Goal: Task Accomplishment & Management: Manage account settings

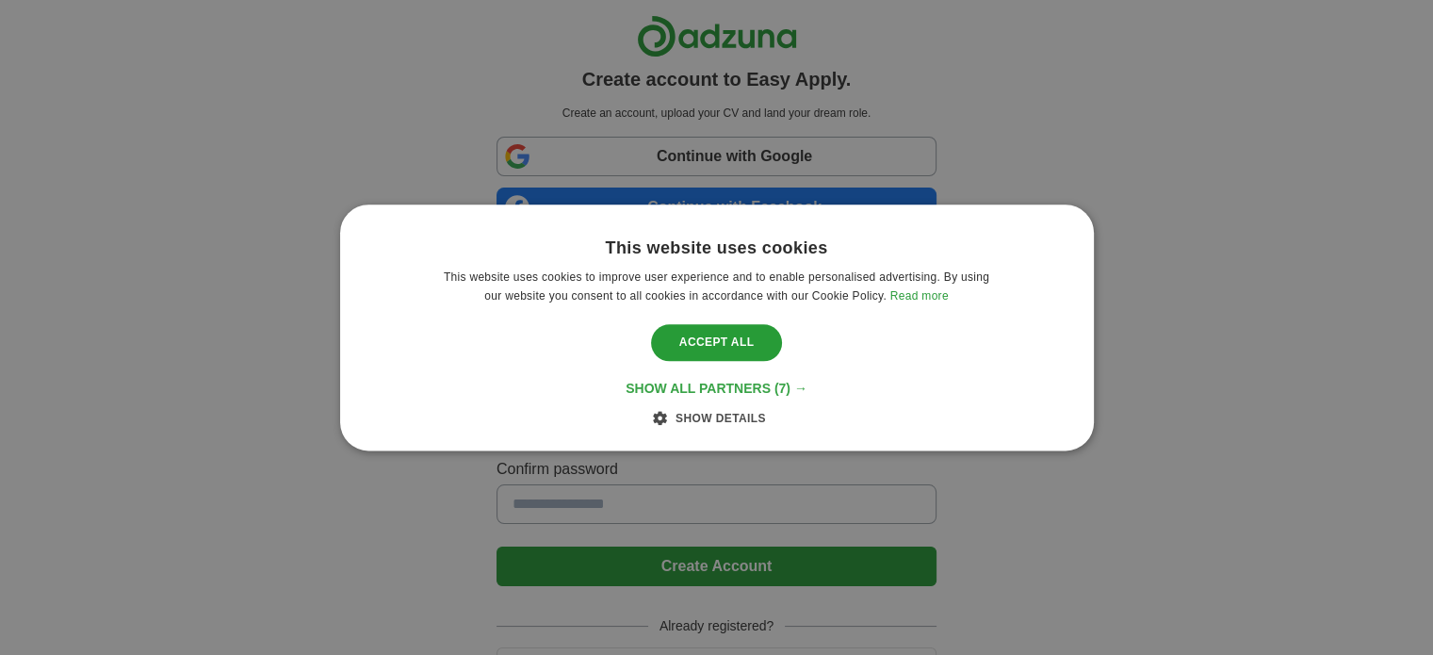
click at [785, 386] on span "(7) →" at bounding box center [791, 388] width 33 height 15
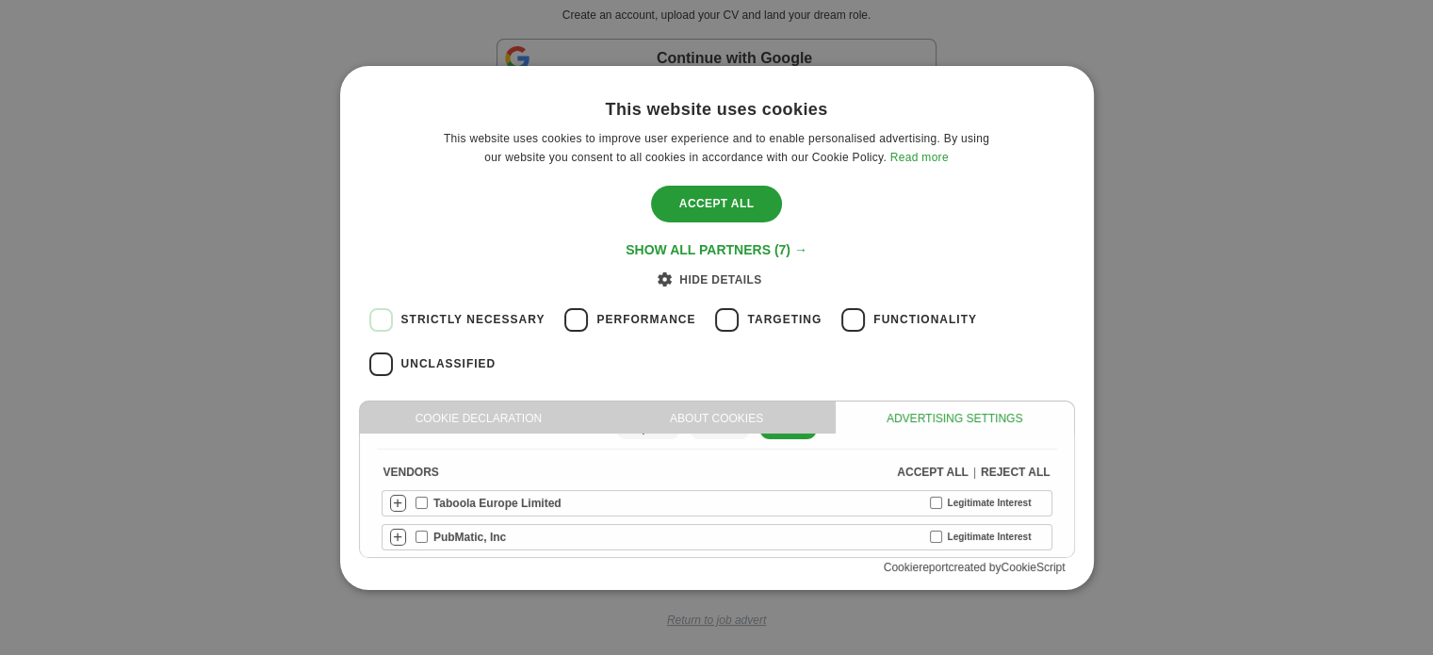
scroll to position [59, 0]
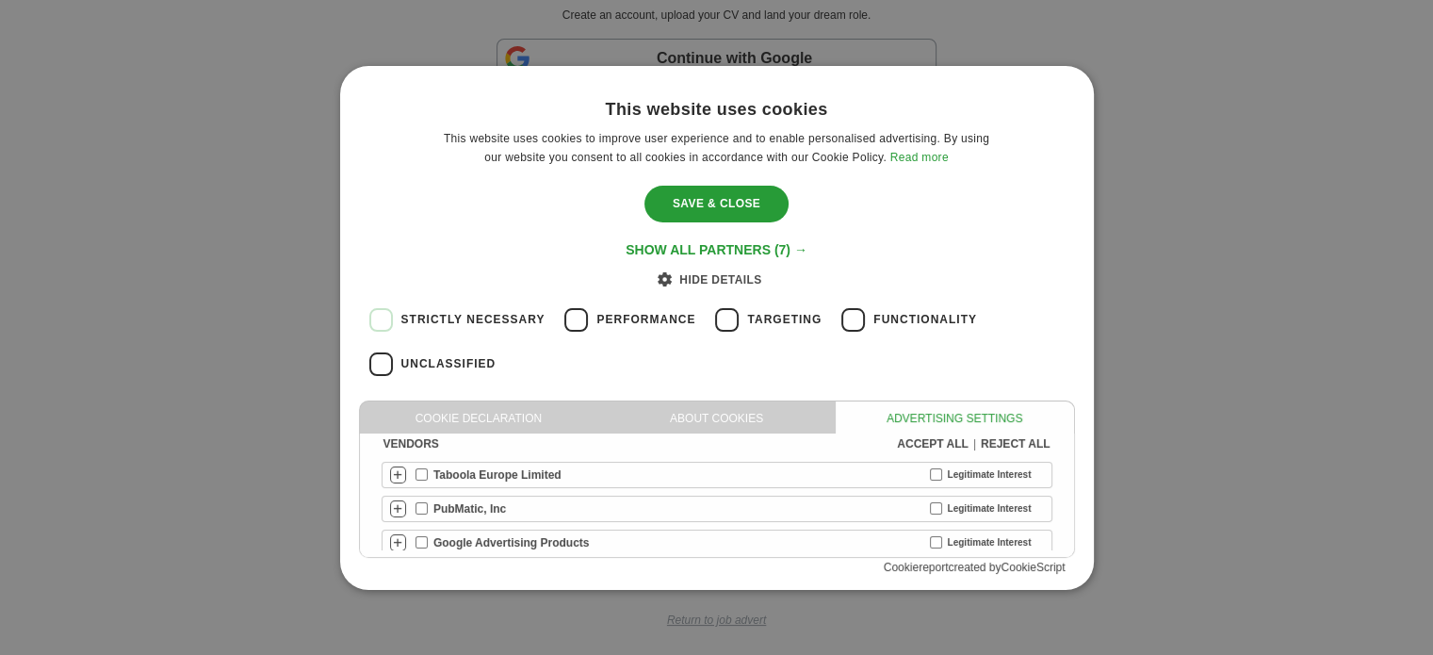
click at [930, 501] on div "Legitimate Interest" at bounding box center [989, 508] width 118 height 14
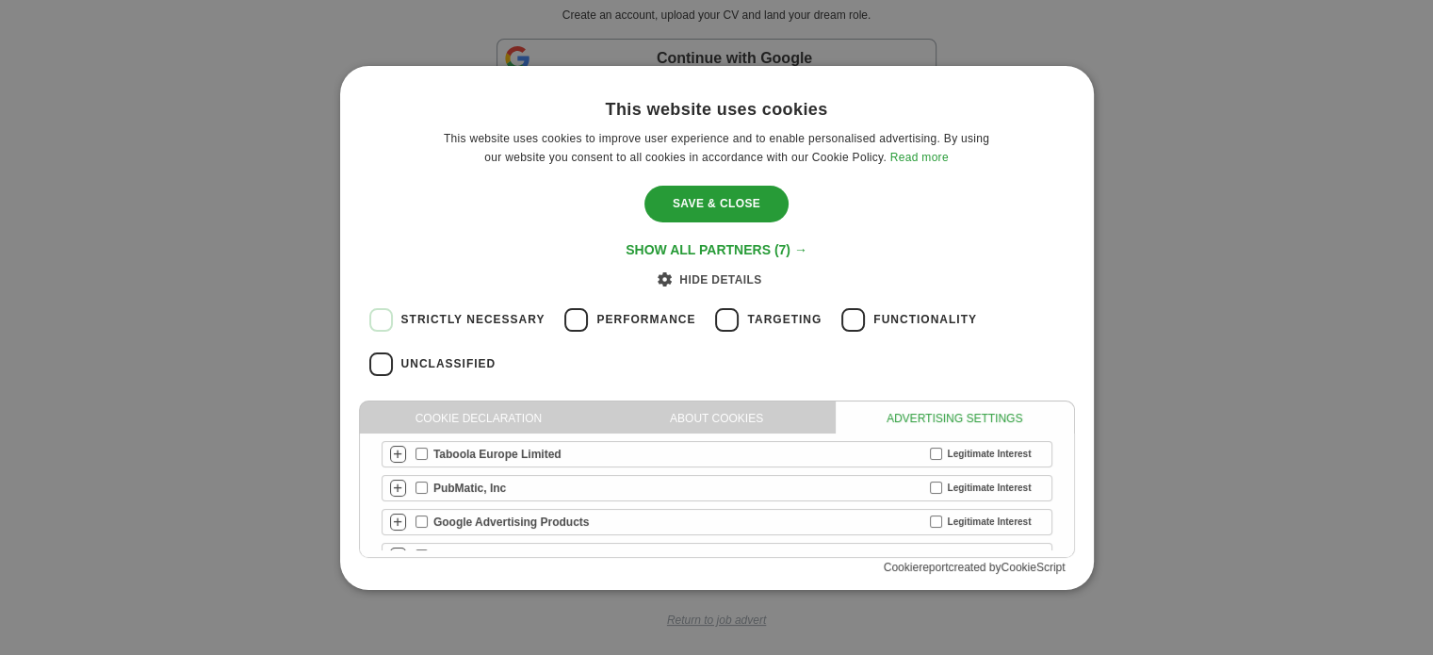
scroll to position [0, 0]
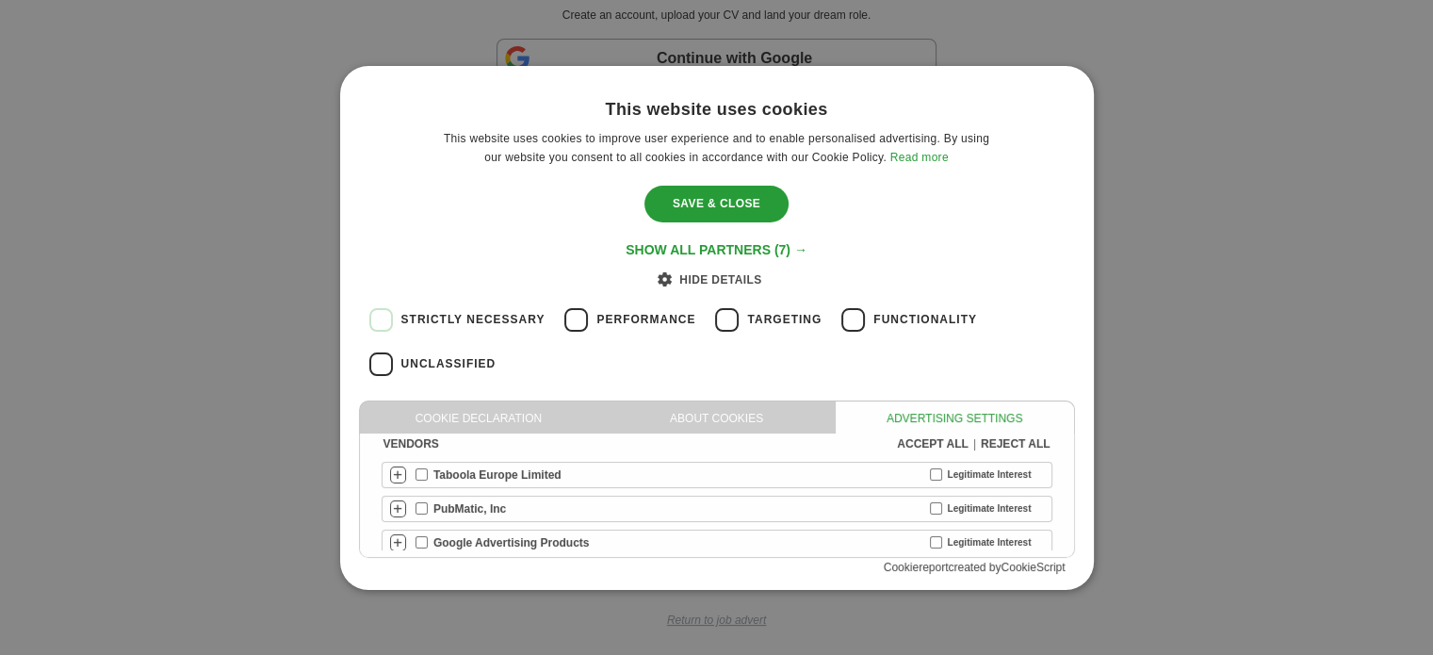
click at [429, 505] on div "PubMatic, Inc" at bounding box center [466, 508] width 100 height 17
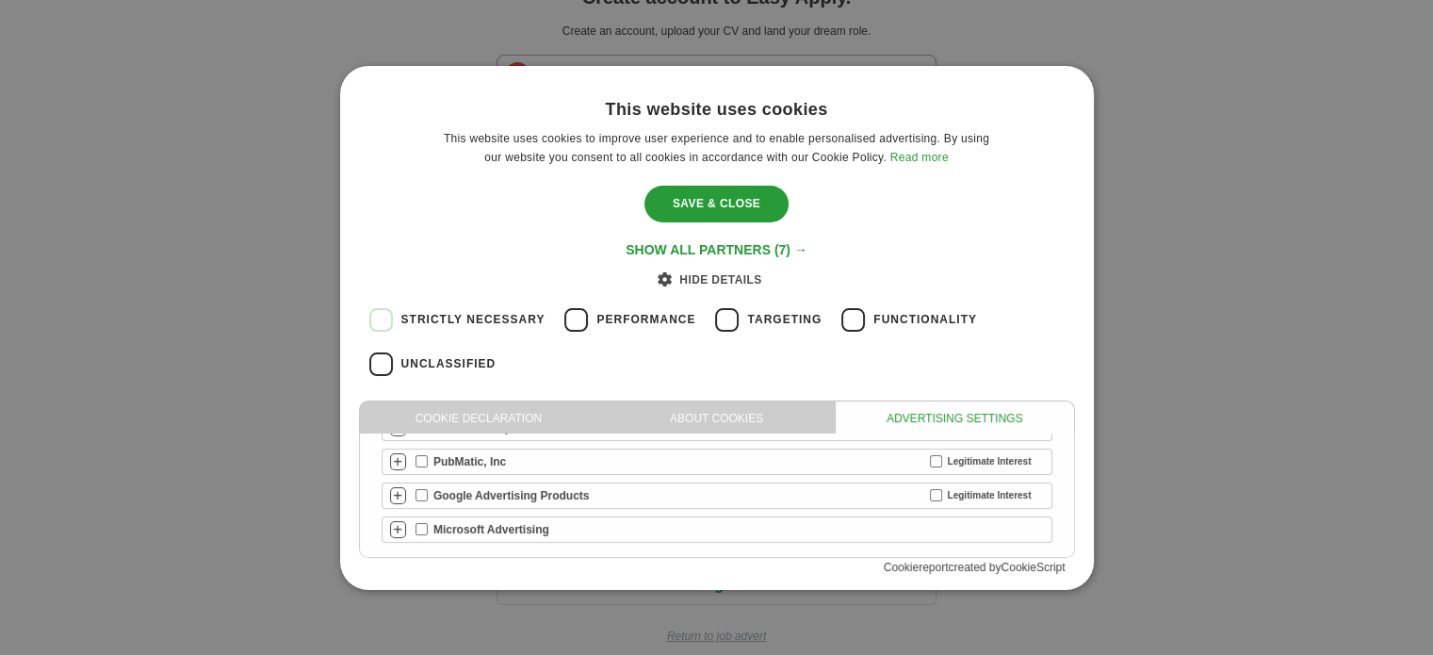
scroll to position [98, 0]
click at [738, 190] on div "Save & Close" at bounding box center [717, 204] width 144 height 36
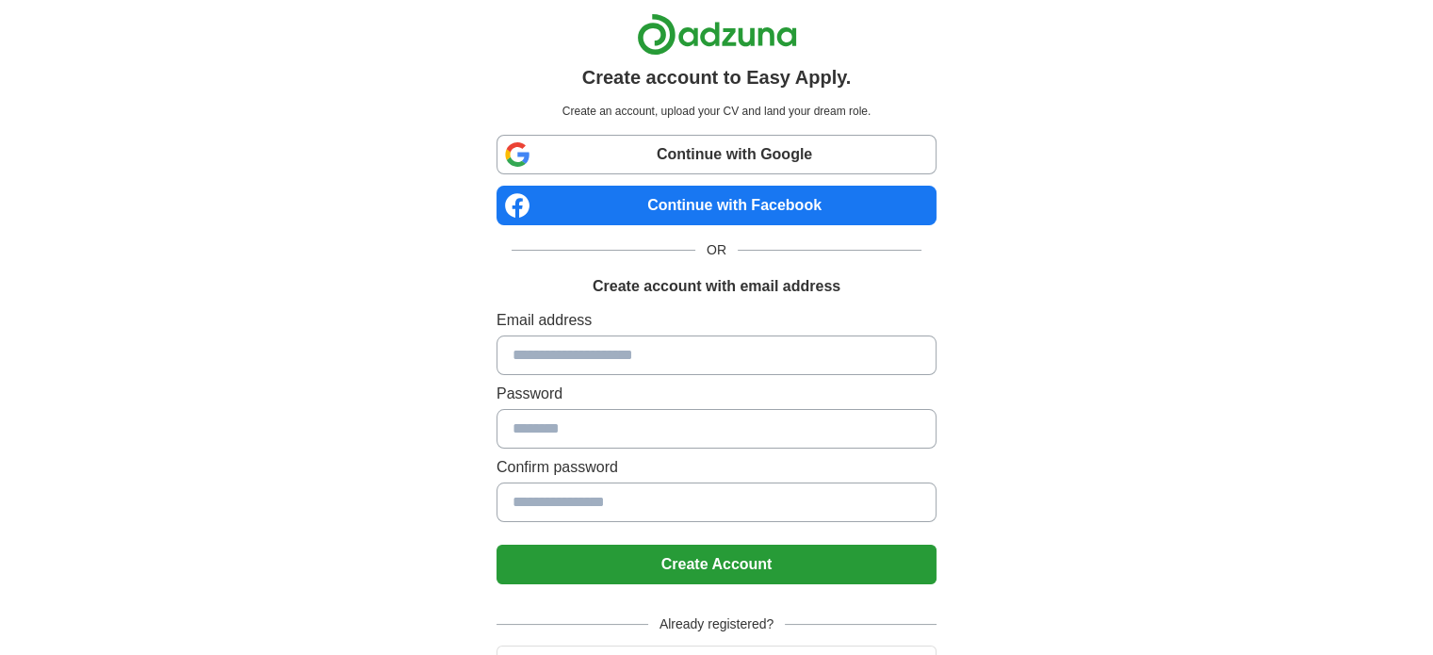
scroll to position [0, 0]
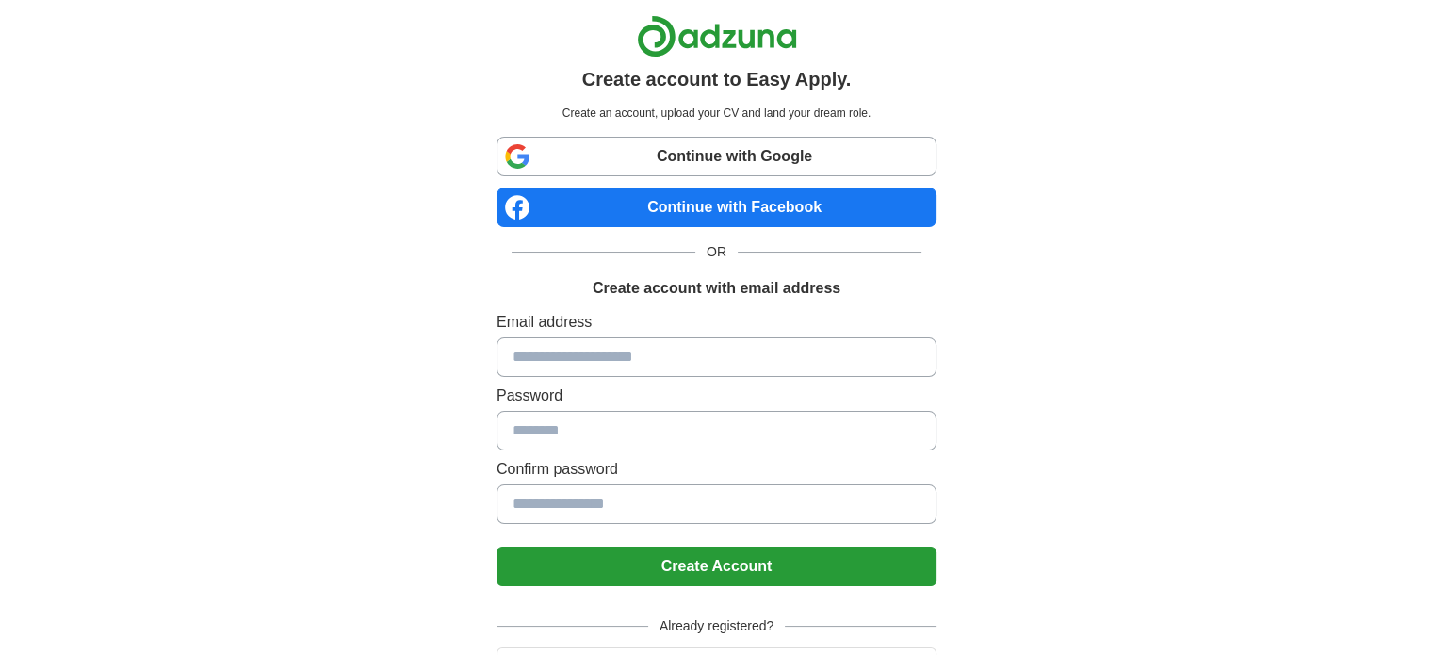
click at [560, 365] on input at bounding box center [717, 357] width 440 height 40
type input "**********"
click at [580, 420] on input at bounding box center [717, 431] width 440 height 40
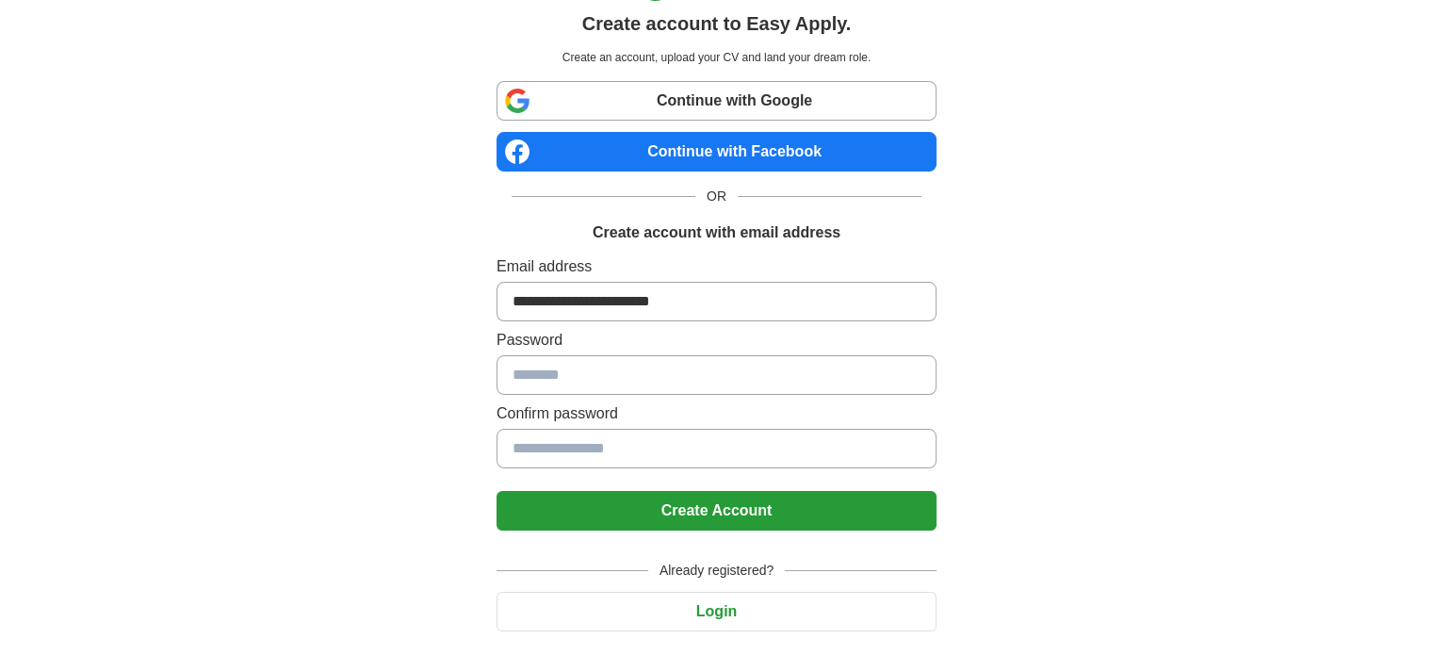
scroll to position [98, 0]
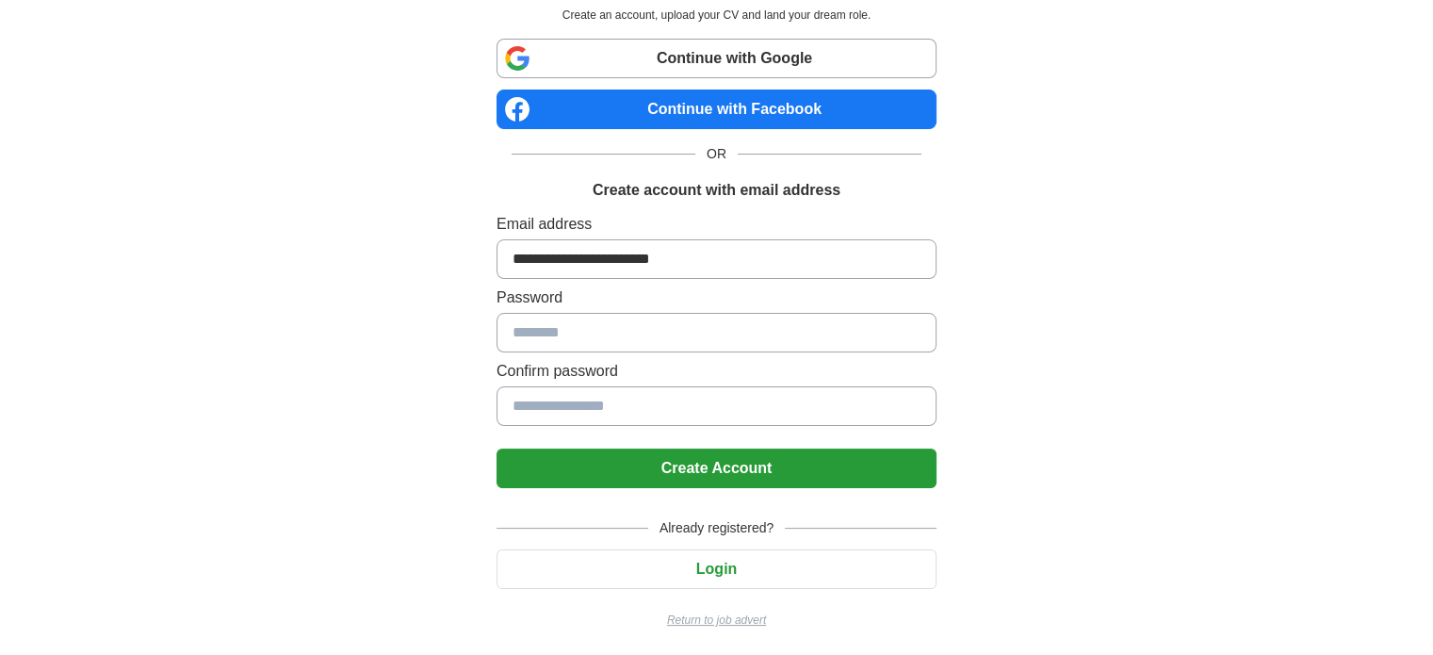
click at [727, 569] on button "Login" at bounding box center [717, 569] width 440 height 40
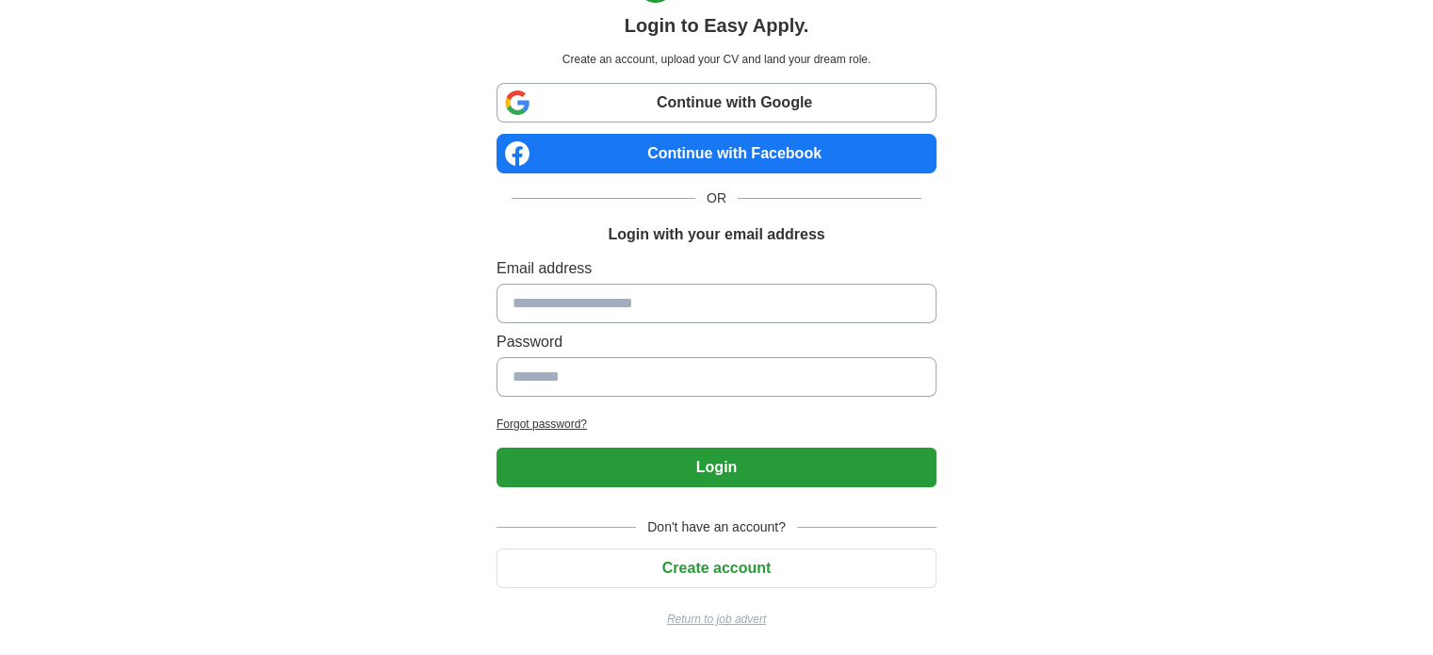
click at [724, 465] on button "Login" at bounding box center [717, 468] width 440 height 40
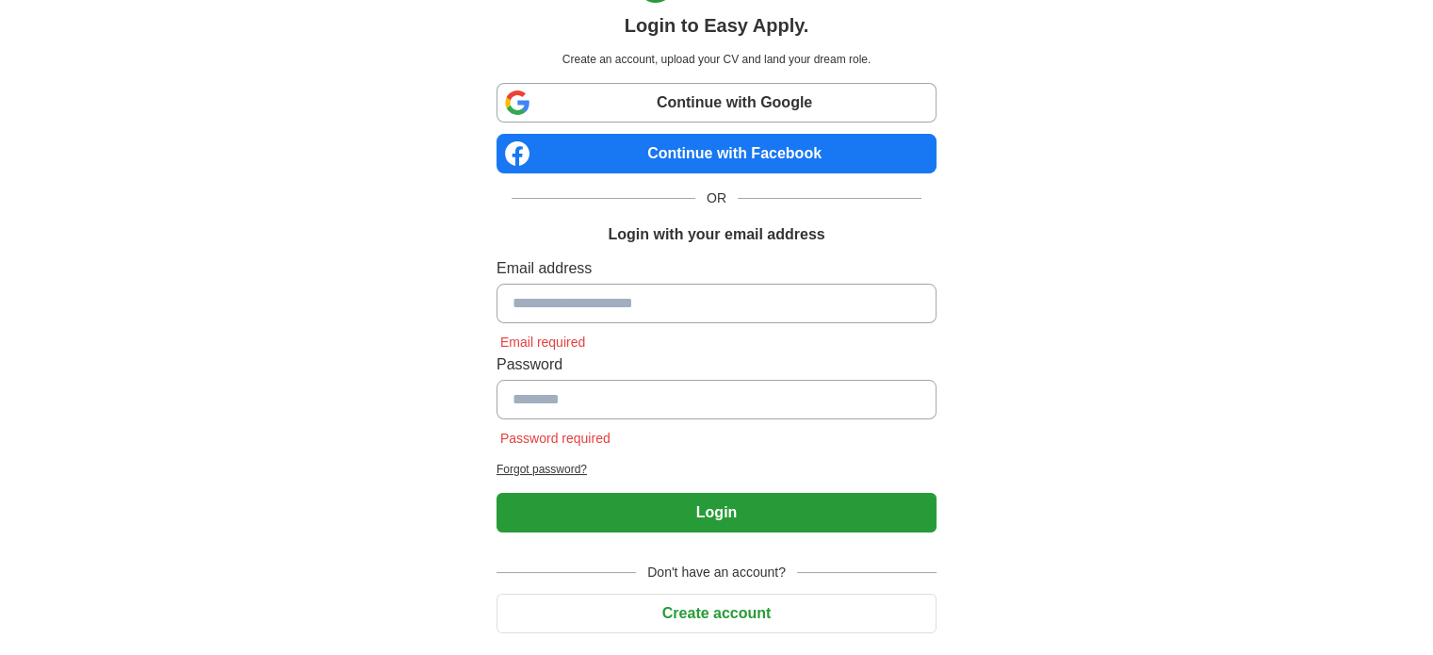
click at [534, 310] on input at bounding box center [717, 304] width 440 height 40
type input "**********"
click at [569, 399] on input at bounding box center [717, 400] width 440 height 40
click at [554, 398] on input "**********" at bounding box center [717, 400] width 440 height 40
type input "**********"
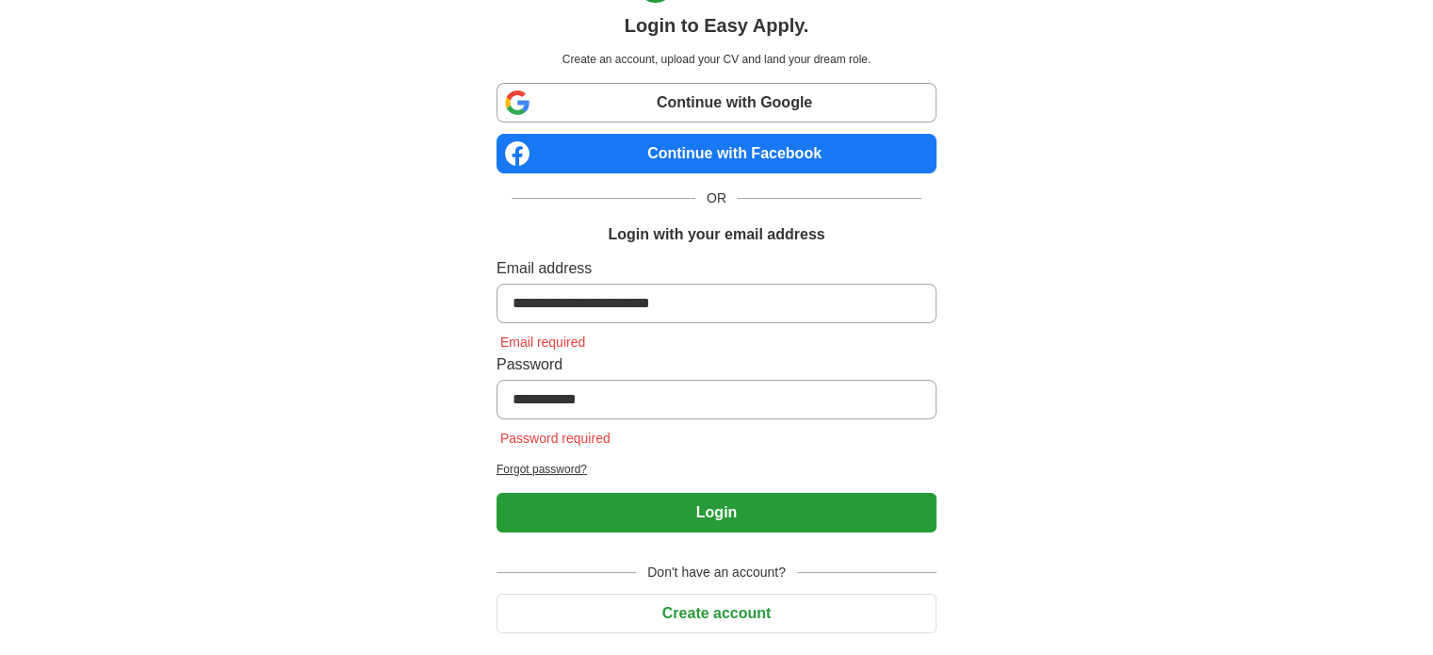
drag, startPoint x: 668, startPoint y: 519, endPoint x: 680, endPoint y: 501, distance: 21.7
click at [670, 518] on button "Login" at bounding box center [717, 513] width 440 height 40
